Goal: Information Seeking & Learning: Learn about a topic

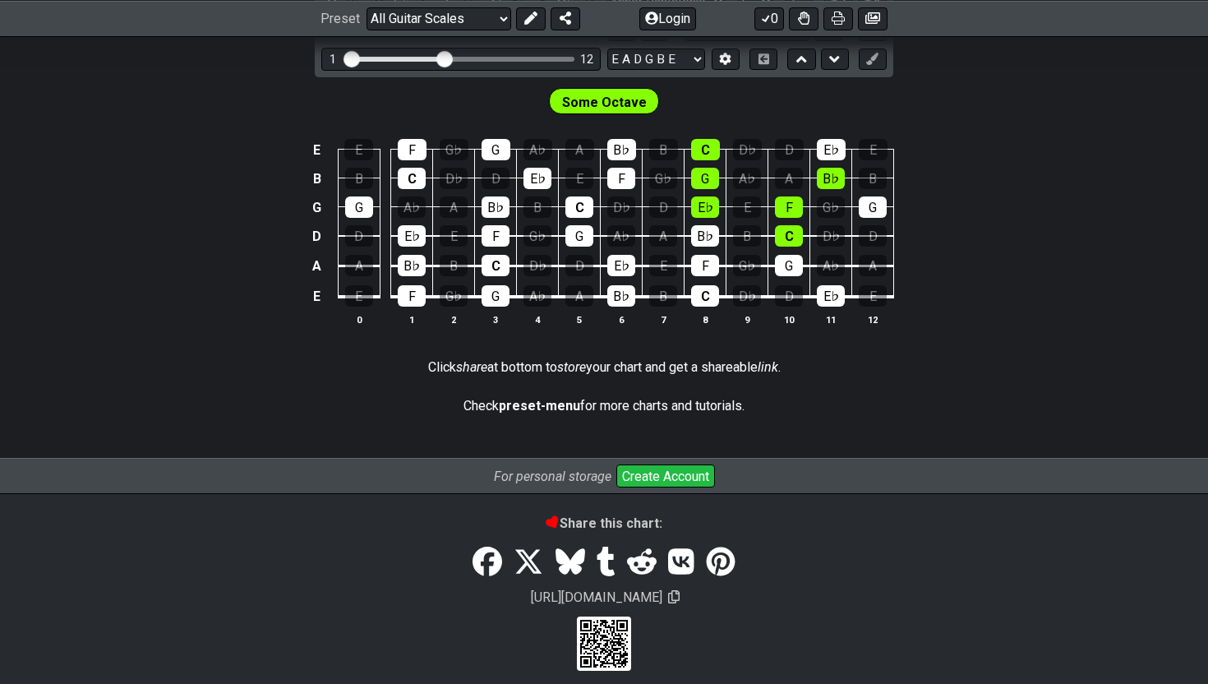
scroll to position [569, 0]
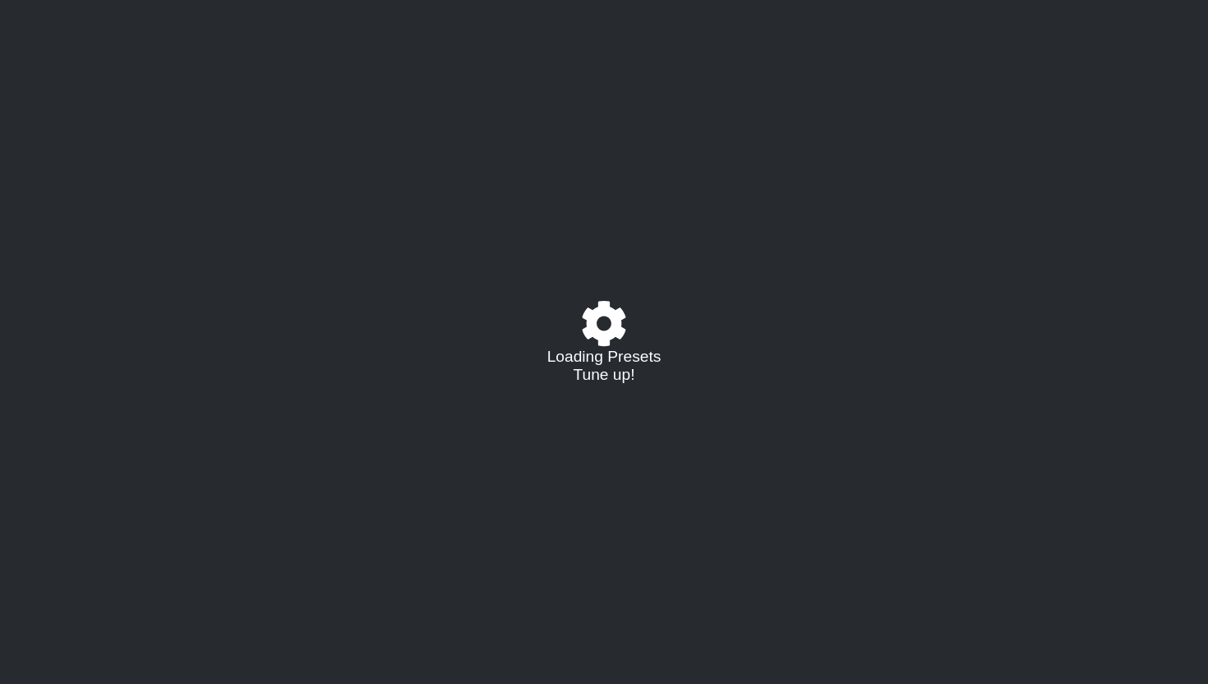
select select "/02375VDEQ"
select select "C"
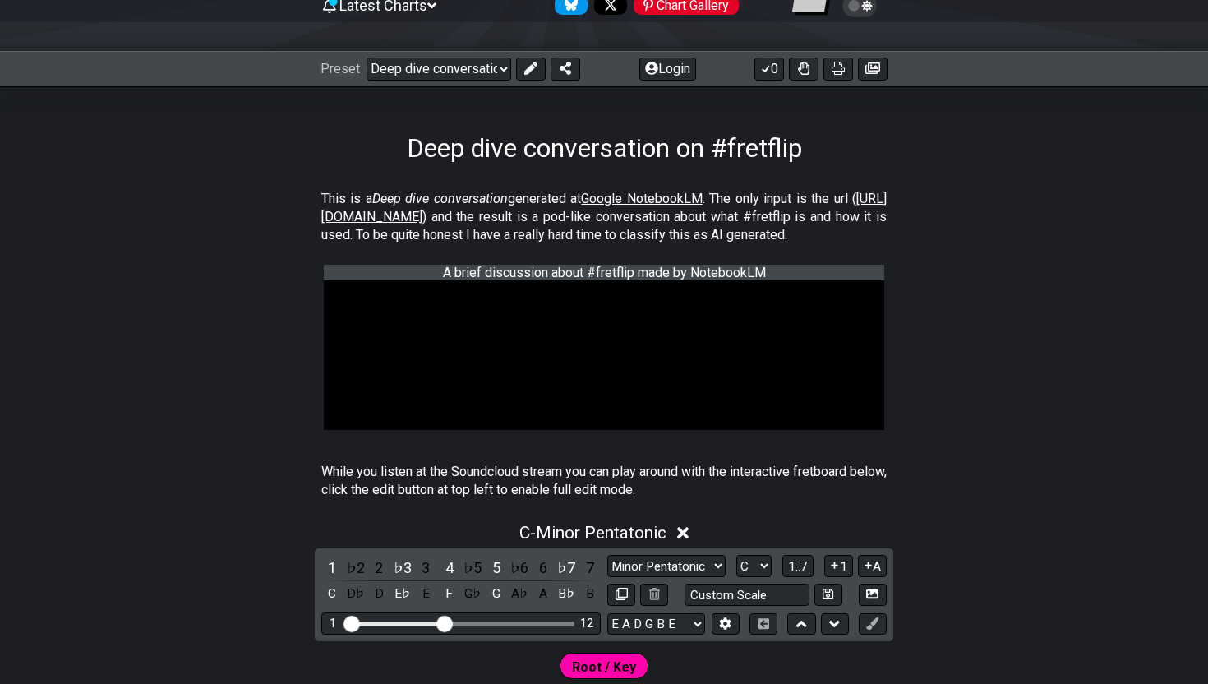
scroll to position [656, 0]
